Goal: Task Accomplishment & Management: Use online tool/utility

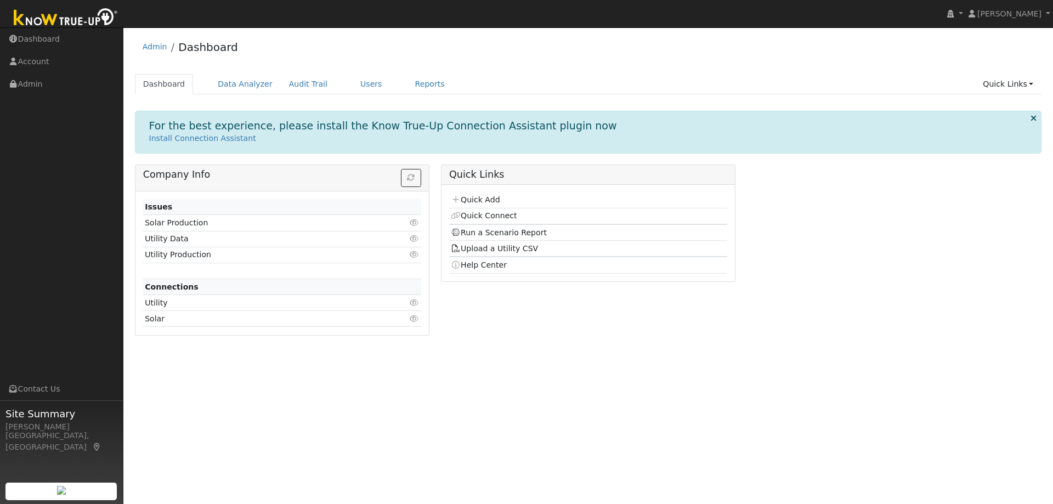
click at [232, 73] on div "Admin Dashboard Dashboard Data Analyzer Audit Trail Users Reports Quick Links Q…" at bounding box center [588, 188] width 919 height 311
click at [230, 88] on link "Data Analyzer" at bounding box center [245, 84] width 71 height 20
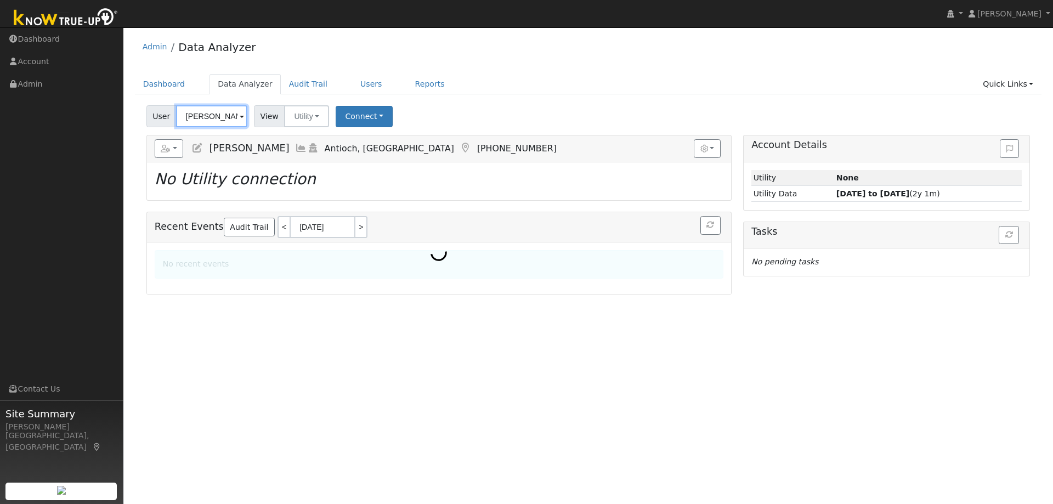
click at [209, 110] on input "[PERSON_NAME]" at bounding box center [211, 116] width 71 height 22
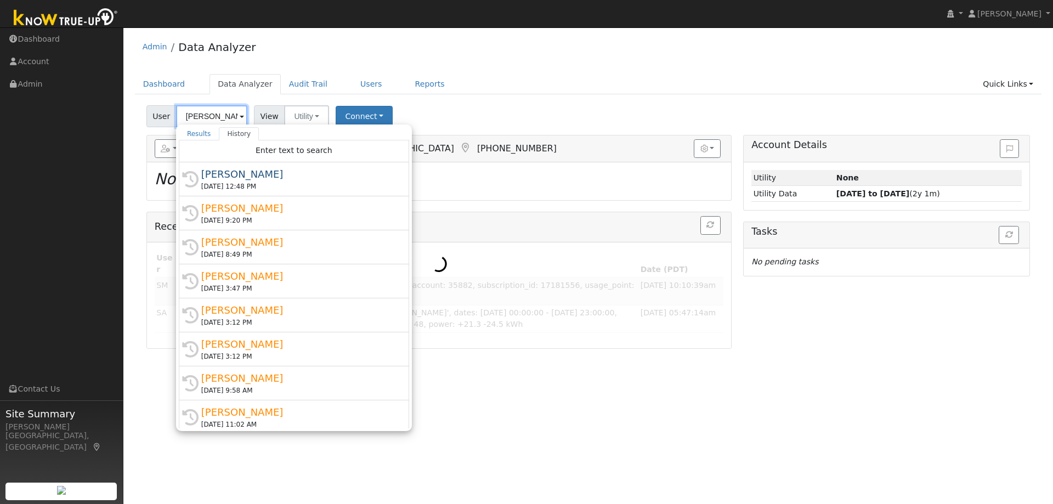
click at [209, 110] on input "[PERSON_NAME]" at bounding box center [211, 116] width 71 height 22
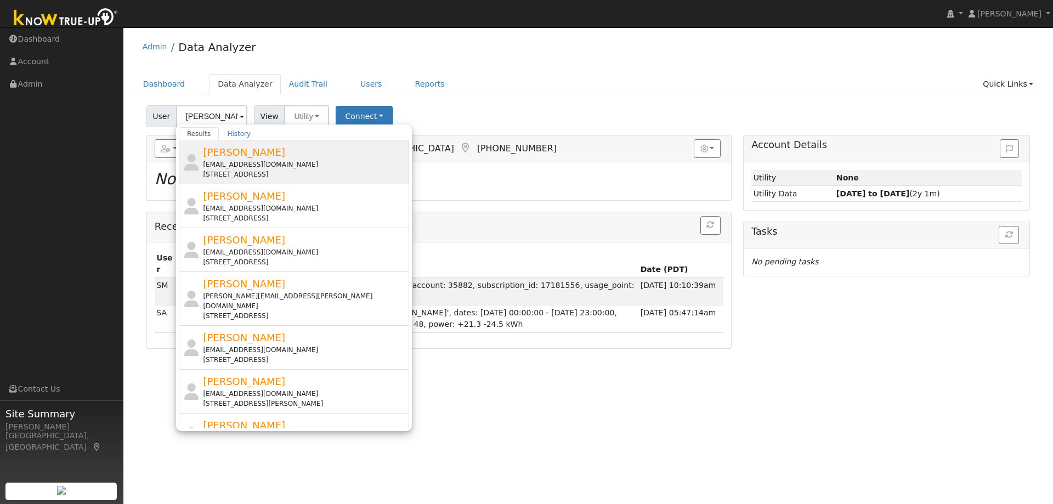
click at [273, 157] on span "[PERSON_NAME]" at bounding box center [244, 152] width 82 height 12
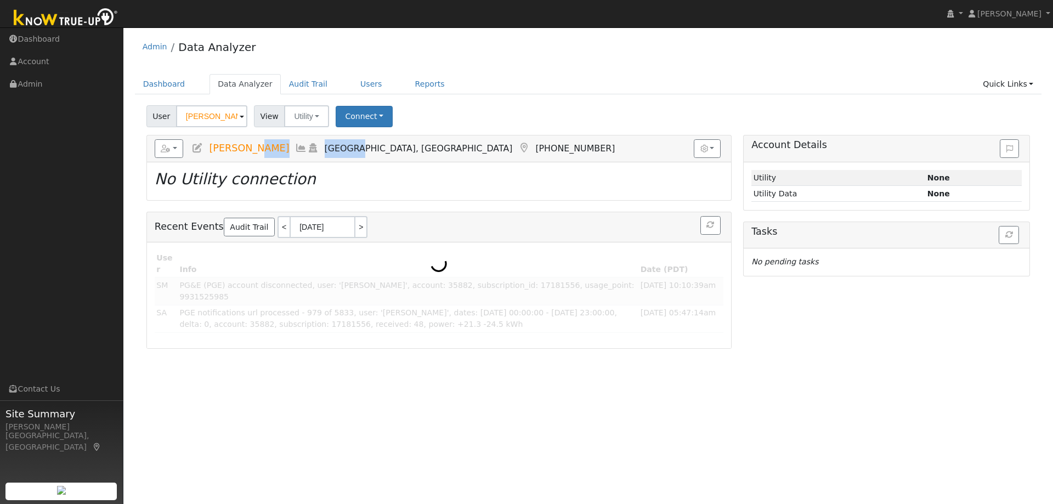
click at [273, 157] on h5 "Reports Scenario Health Check Energy Audit Account Timeline User Audit Trail In…" at bounding box center [439, 148] width 569 height 19
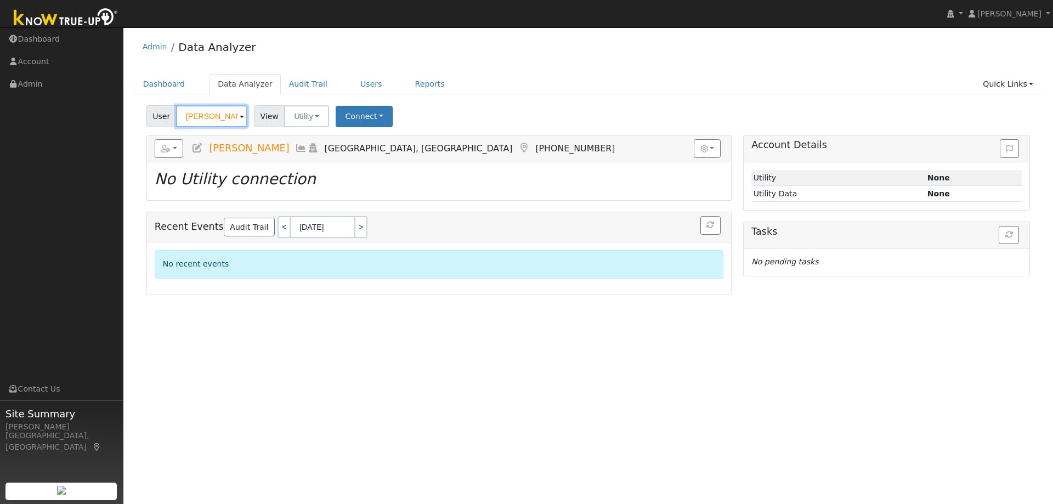
click at [206, 114] on input "[PERSON_NAME]" at bounding box center [211, 116] width 71 height 22
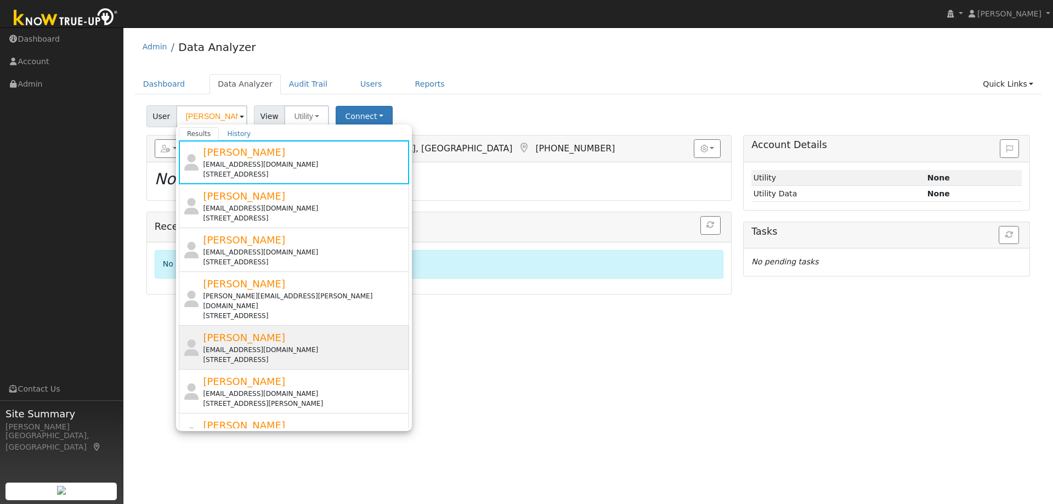
click at [286, 331] on div "[PERSON_NAME] [EMAIL_ADDRESS][DOMAIN_NAME] [STREET_ADDRESS]" at bounding box center [305, 347] width 204 height 35
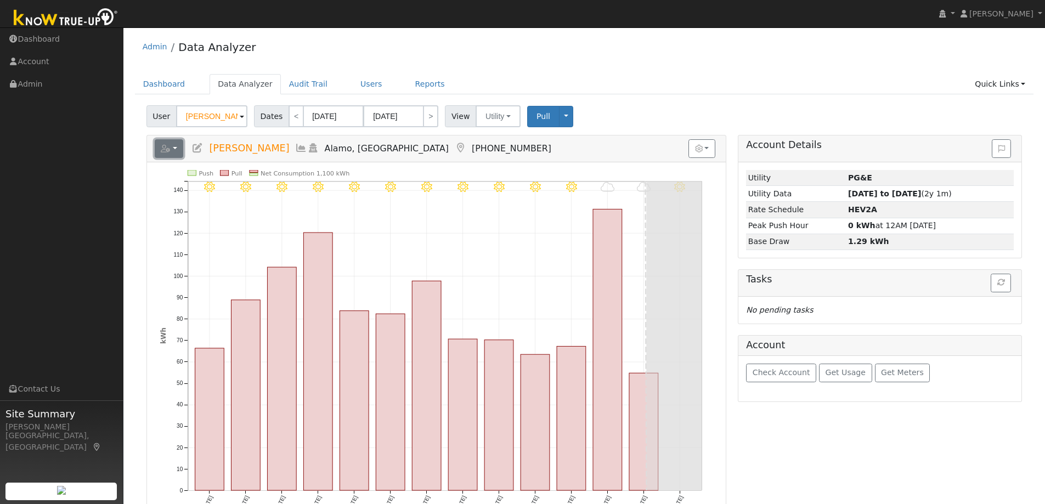
click at [174, 151] on button "button" at bounding box center [169, 148] width 29 height 19
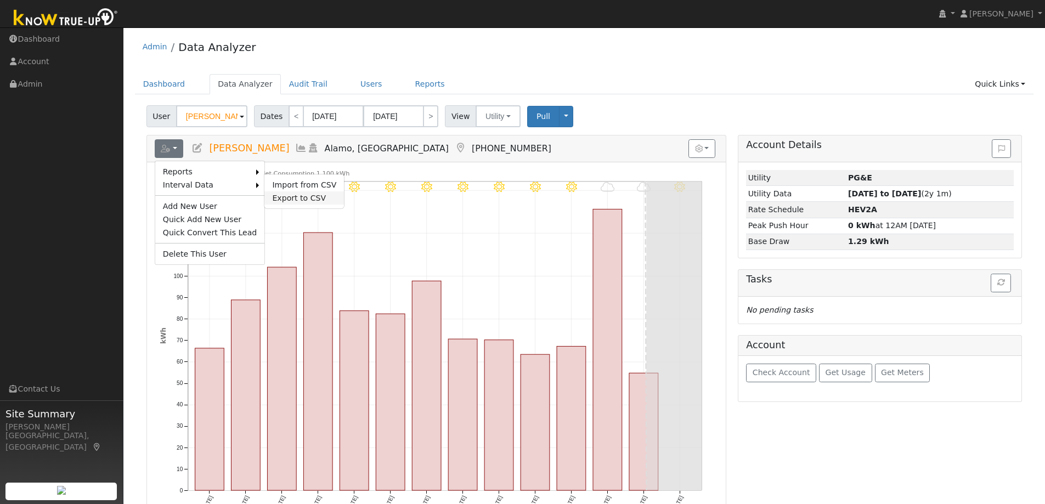
click at [273, 194] on link "Export to CSV" at bounding box center [304, 197] width 80 height 13
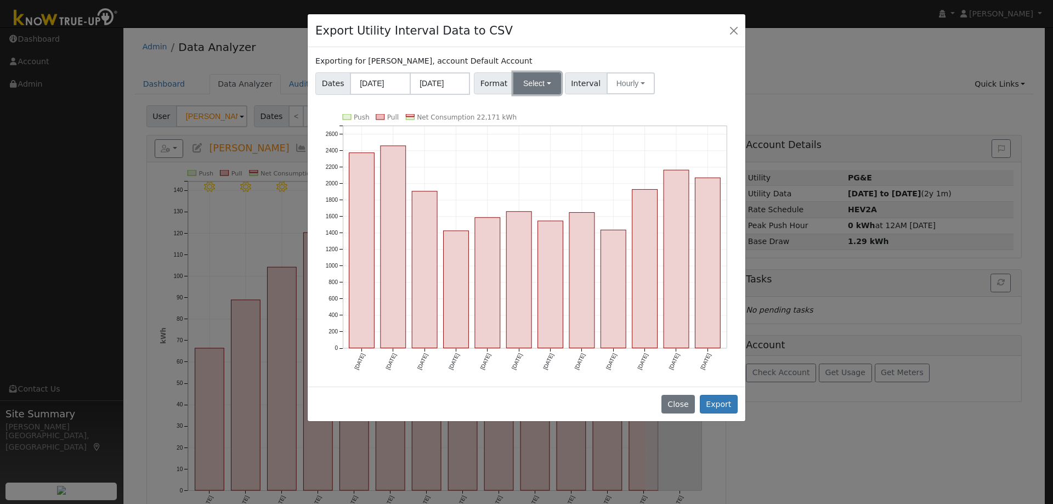
click at [526, 77] on button "Select" at bounding box center [537, 83] width 48 height 22
click at [524, 207] on link "OpenSolar" at bounding box center [550, 208] width 78 height 15
click at [714, 402] on button "Export" at bounding box center [719, 404] width 38 height 19
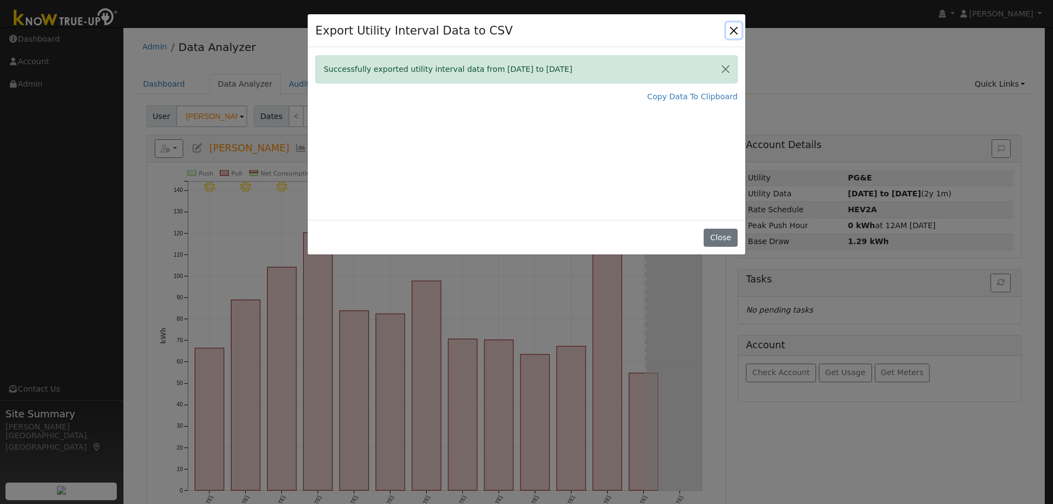
click at [738, 36] on button "Close" at bounding box center [733, 29] width 15 height 15
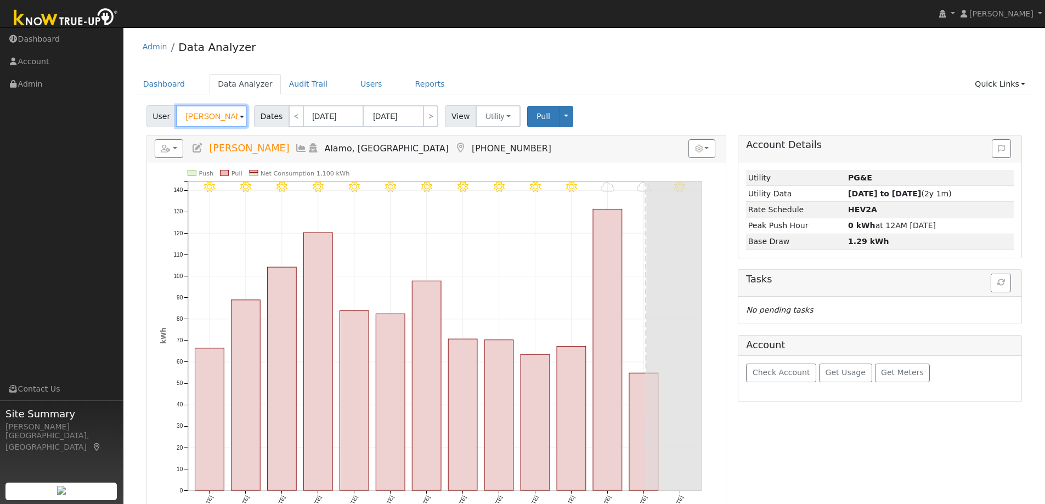
click at [214, 118] on input "[PERSON_NAME]" at bounding box center [211, 116] width 71 height 22
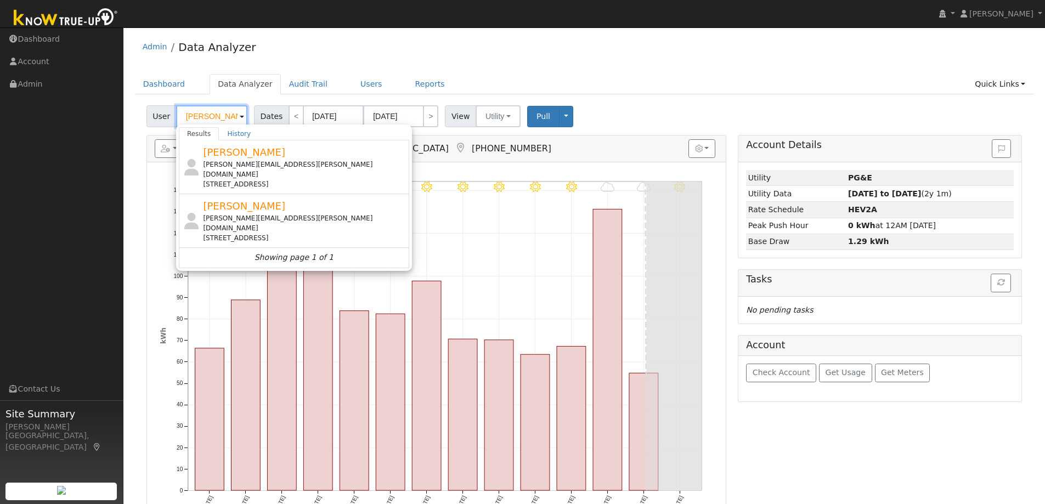
type input "[PERSON_NAME]"
